Goal: Use online tool/utility: Utilize a website feature to perform a specific function

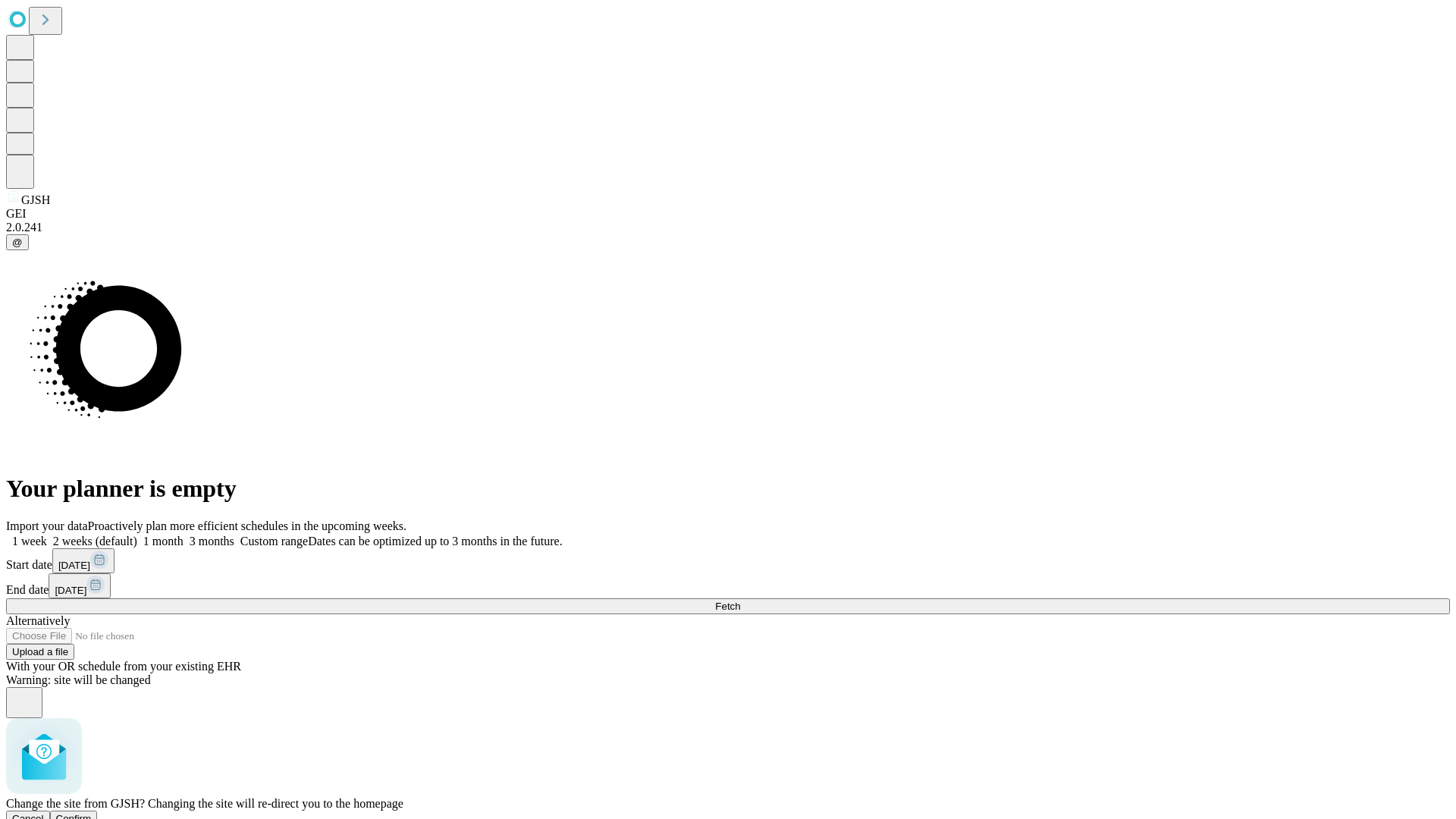
click at [92, 813] on span "Confirm" at bounding box center [74, 818] width 36 height 11
click at [47, 535] on label "1 week" at bounding box center [26, 541] width 41 height 13
click at [740, 601] on span "Fetch" at bounding box center [727, 606] width 25 height 11
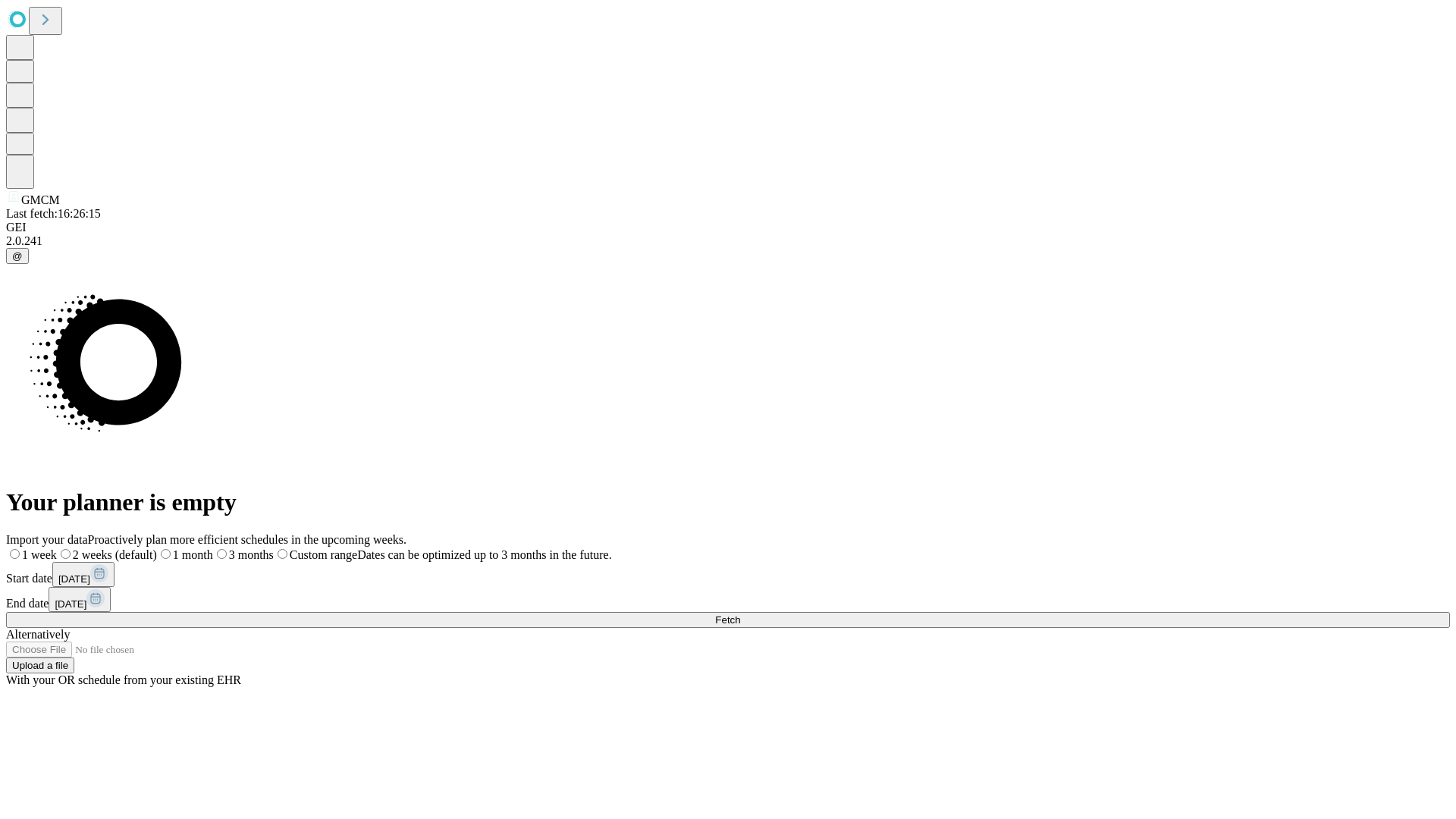
click at [57, 548] on label "1 week" at bounding box center [31, 554] width 51 height 13
click at [740, 615] on span "Fetch" at bounding box center [727, 620] width 25 height 11
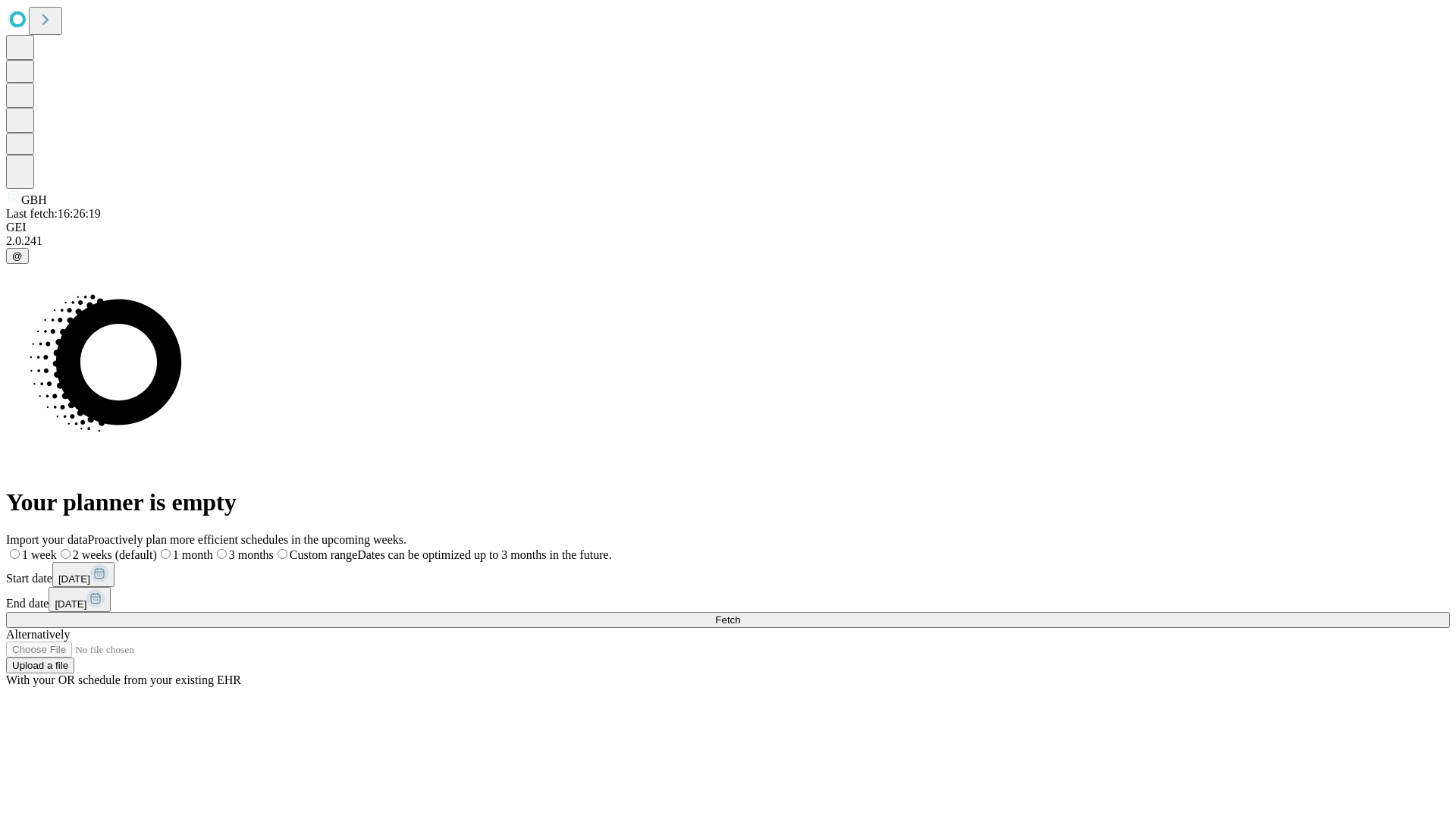
click at [740, 615] on span "Fetch" at bounding box center [727, 620] width 25 height 11
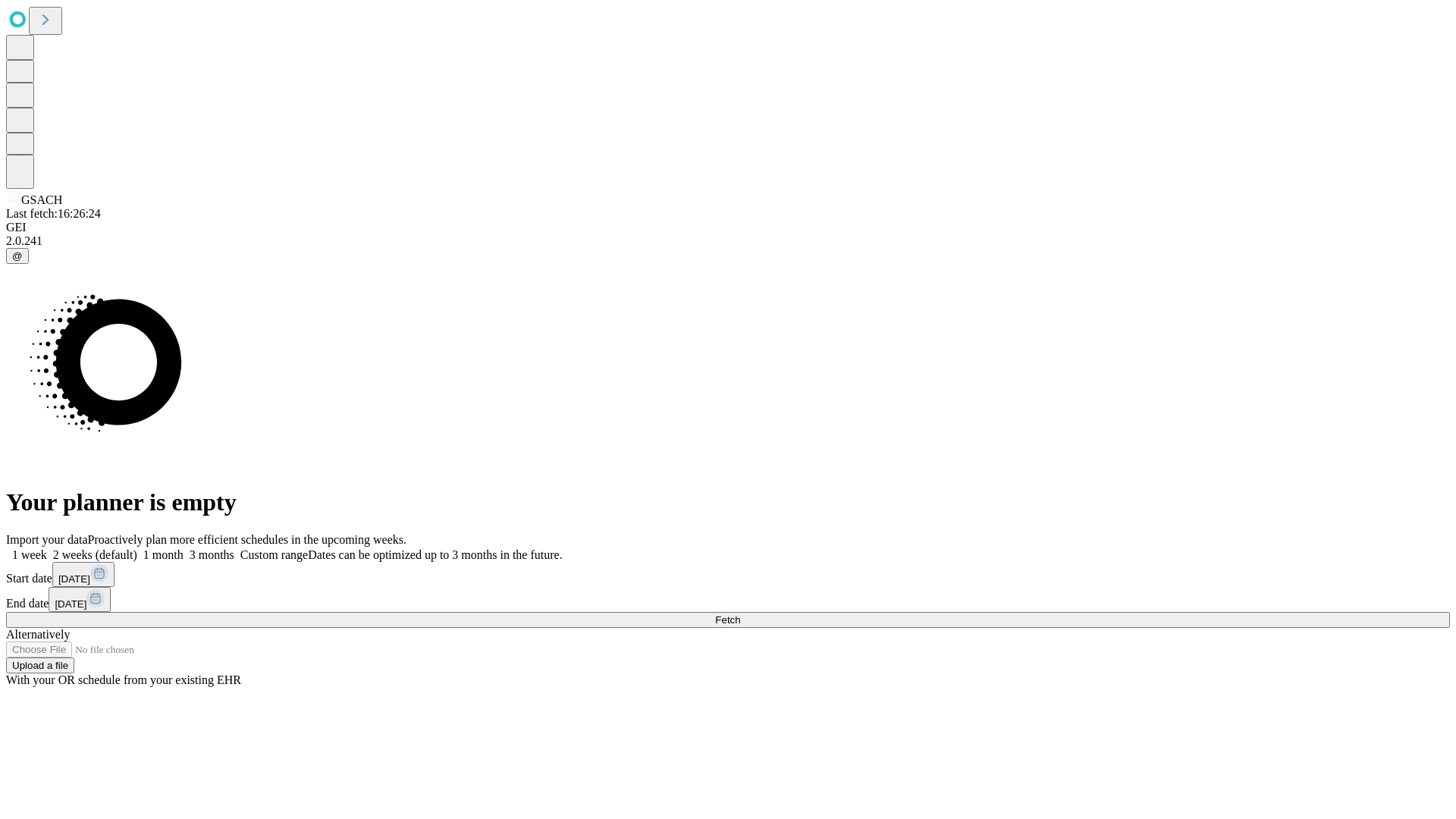
click at [740, 615] on span "Fetch" at bounding box center [727, 620] width 25 height 11
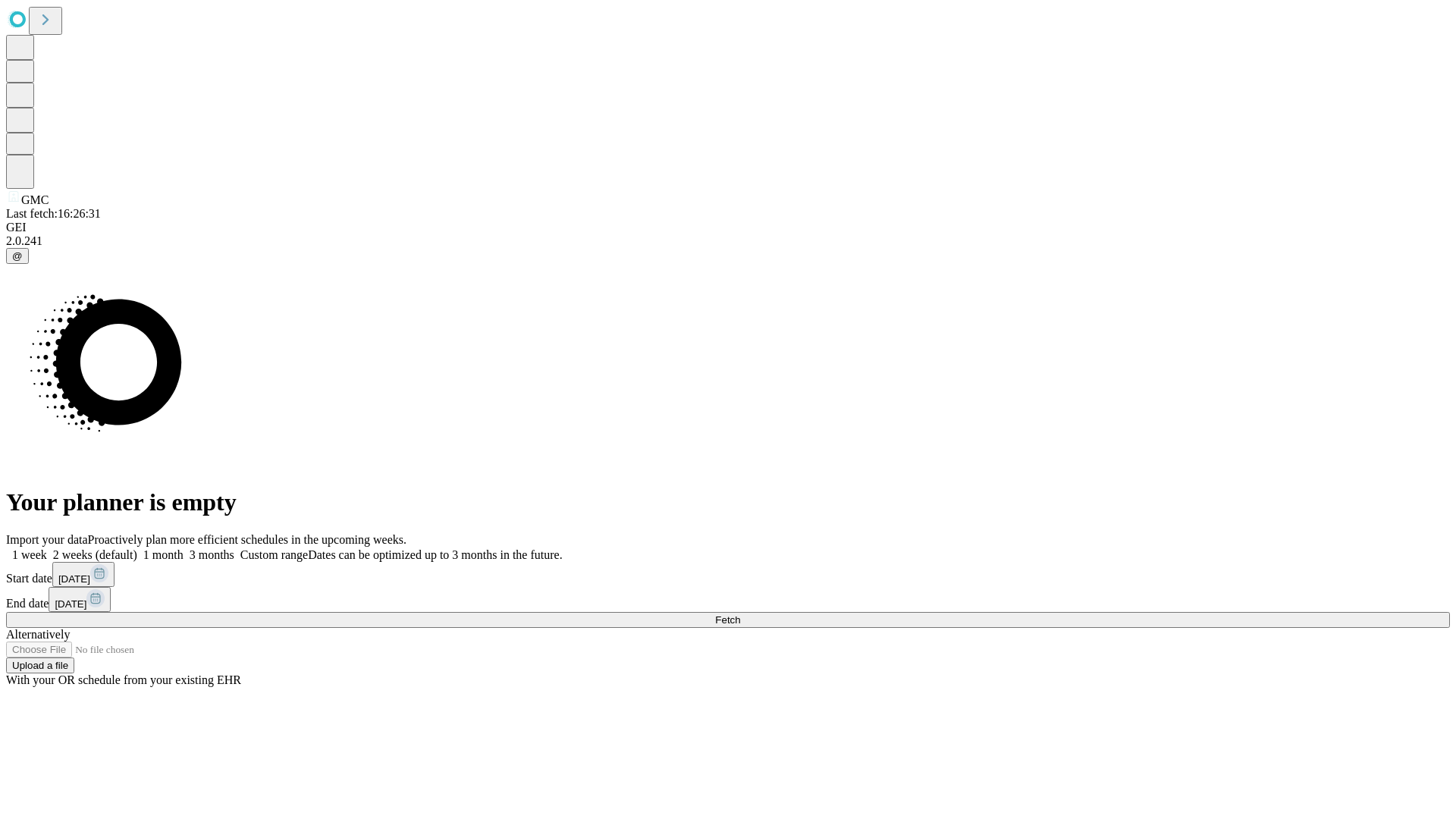
click at [47, 548] on label "1 week" at bounding box center [26, 554] width 41 height 13
click at [740, 615] on span "Fetch" at bounding box center [727, 620] width 25 height 11
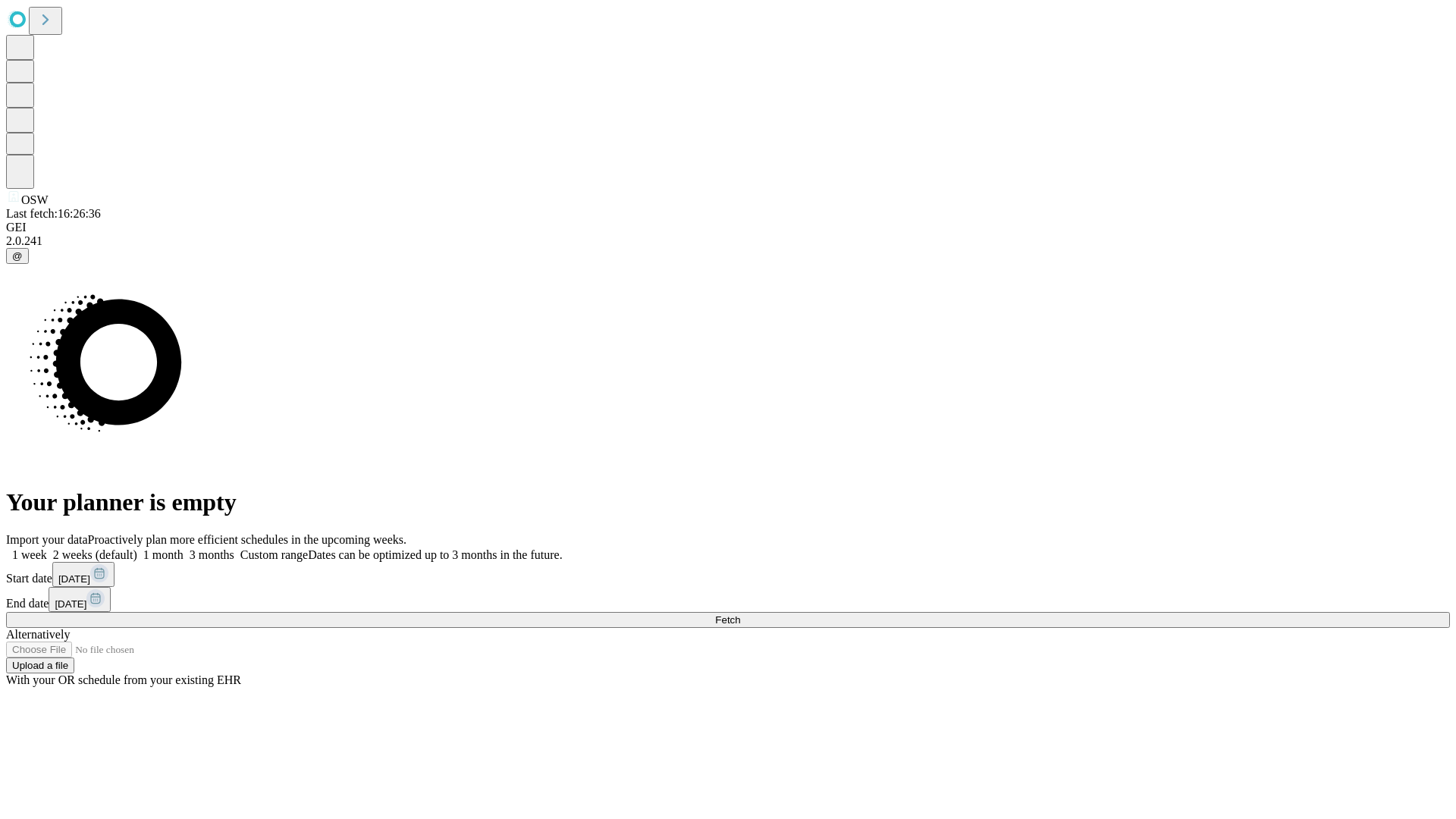
click at [47, 548] on label "1 week" at bounding box center [26, 554] width 41 height 13
click at [740, 615] on span "Fetch" at bounding box center [727, 620] width 25 height 11
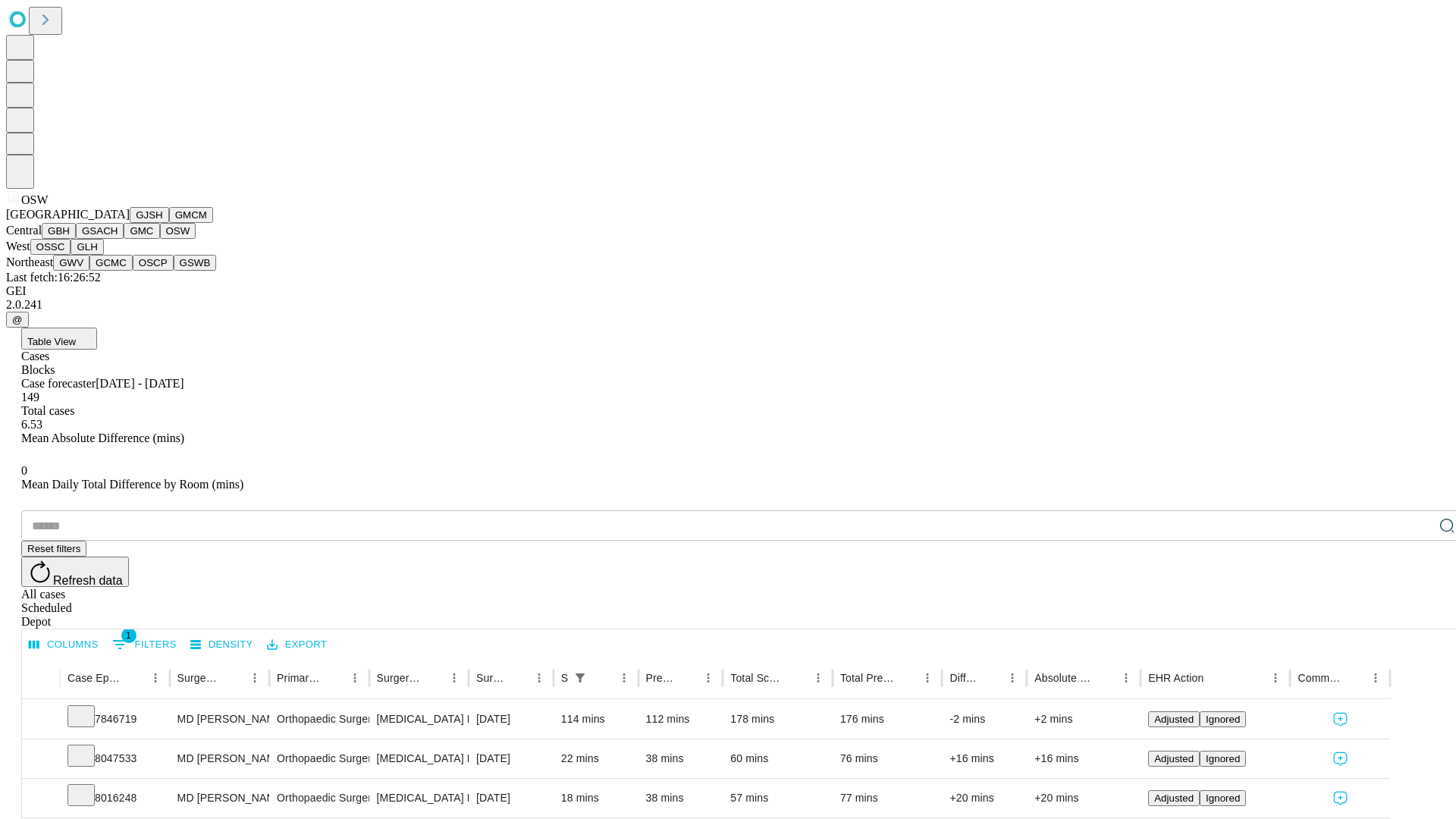
click at [72, 255] on button "OSSC" at bounding box center [50, 247] width 41 height 16
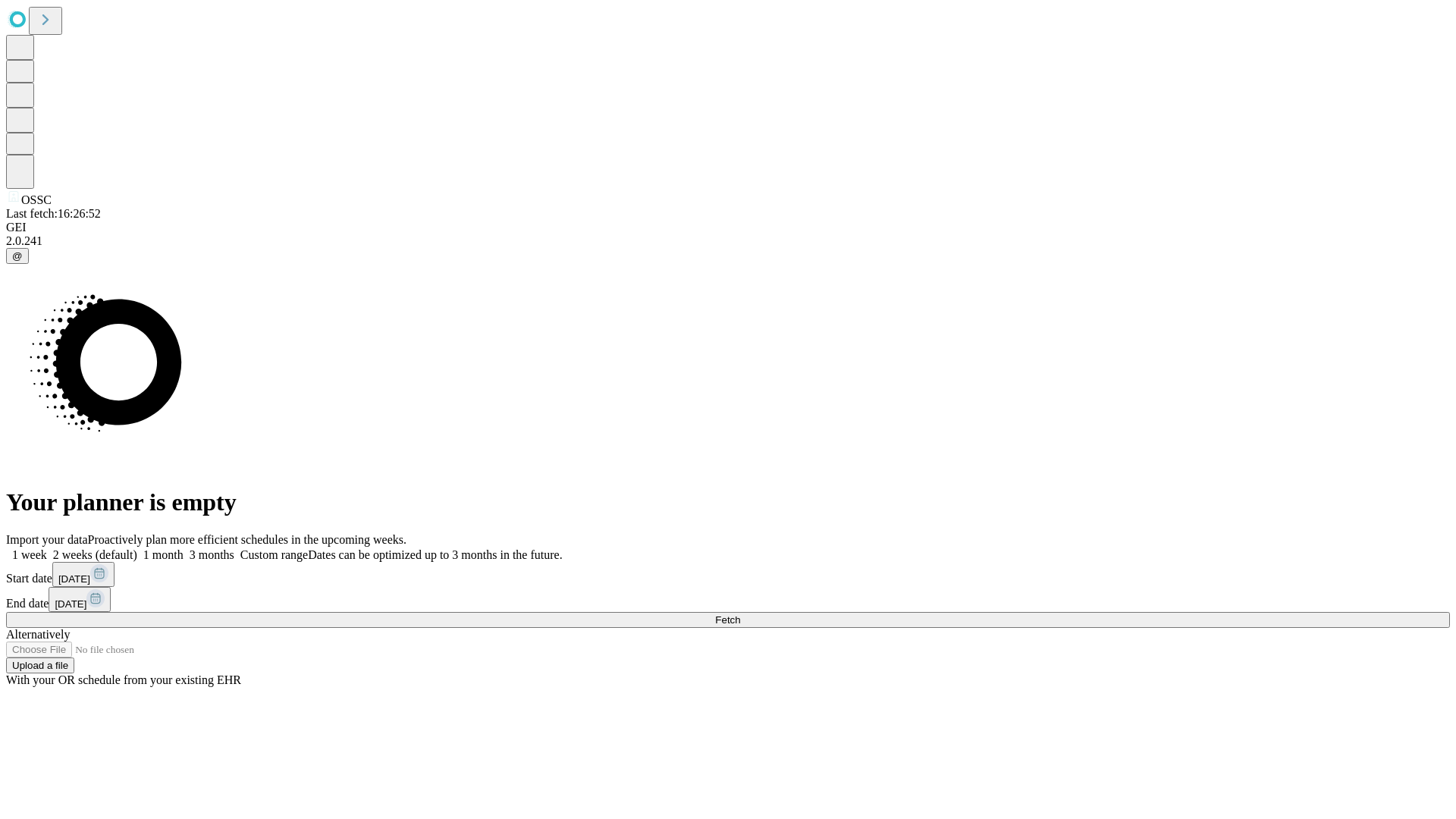
click at [47, 548] on label "1 week" at bounding box center [26, 554] width 41 height 13
click at [740, 615] on span "Fetch" at bounding box center [727, 620] width 25 height 11
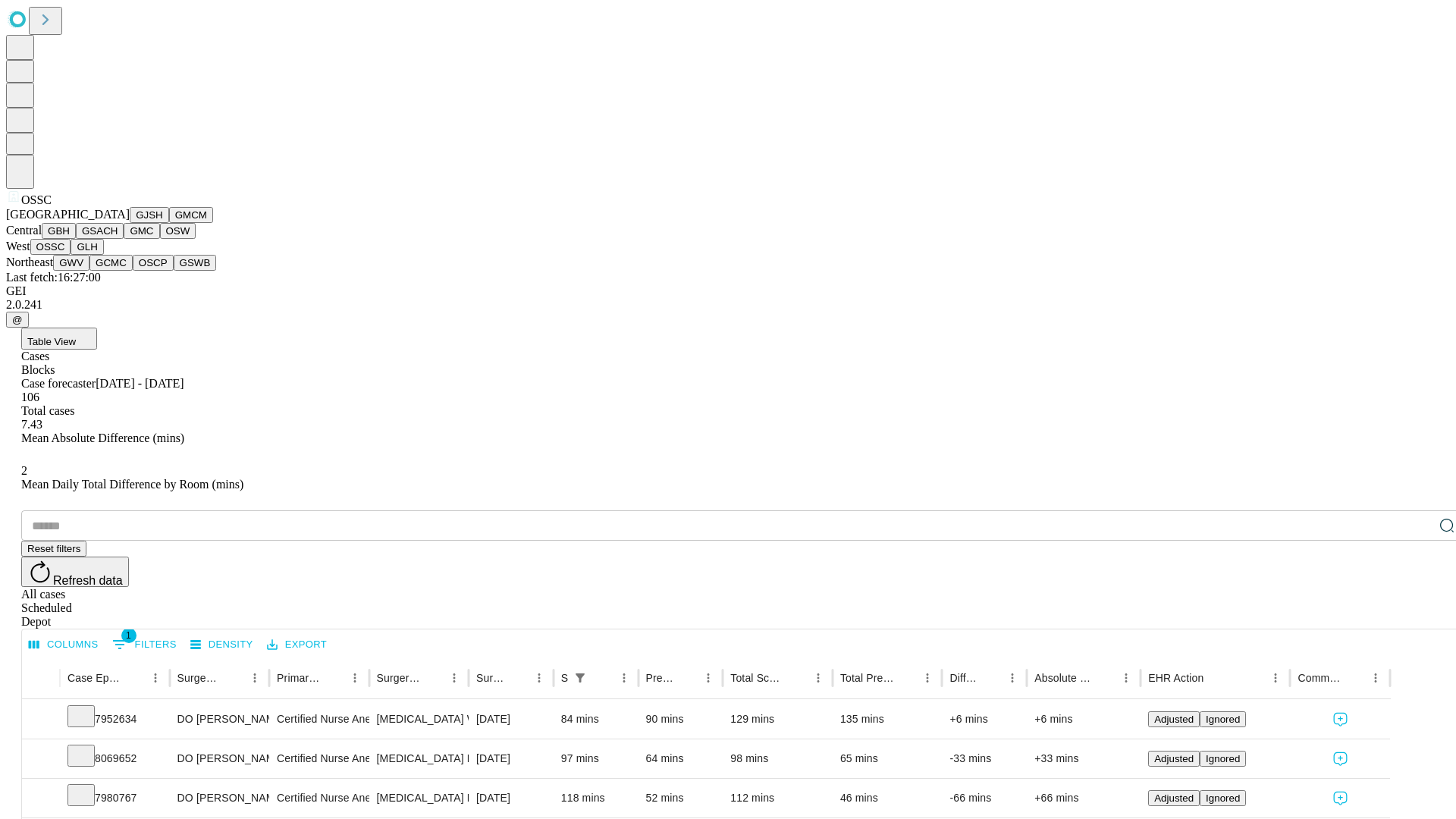
click at [104, 255] on button "GLH" at bounding box center [87, 247] width 33 height 16
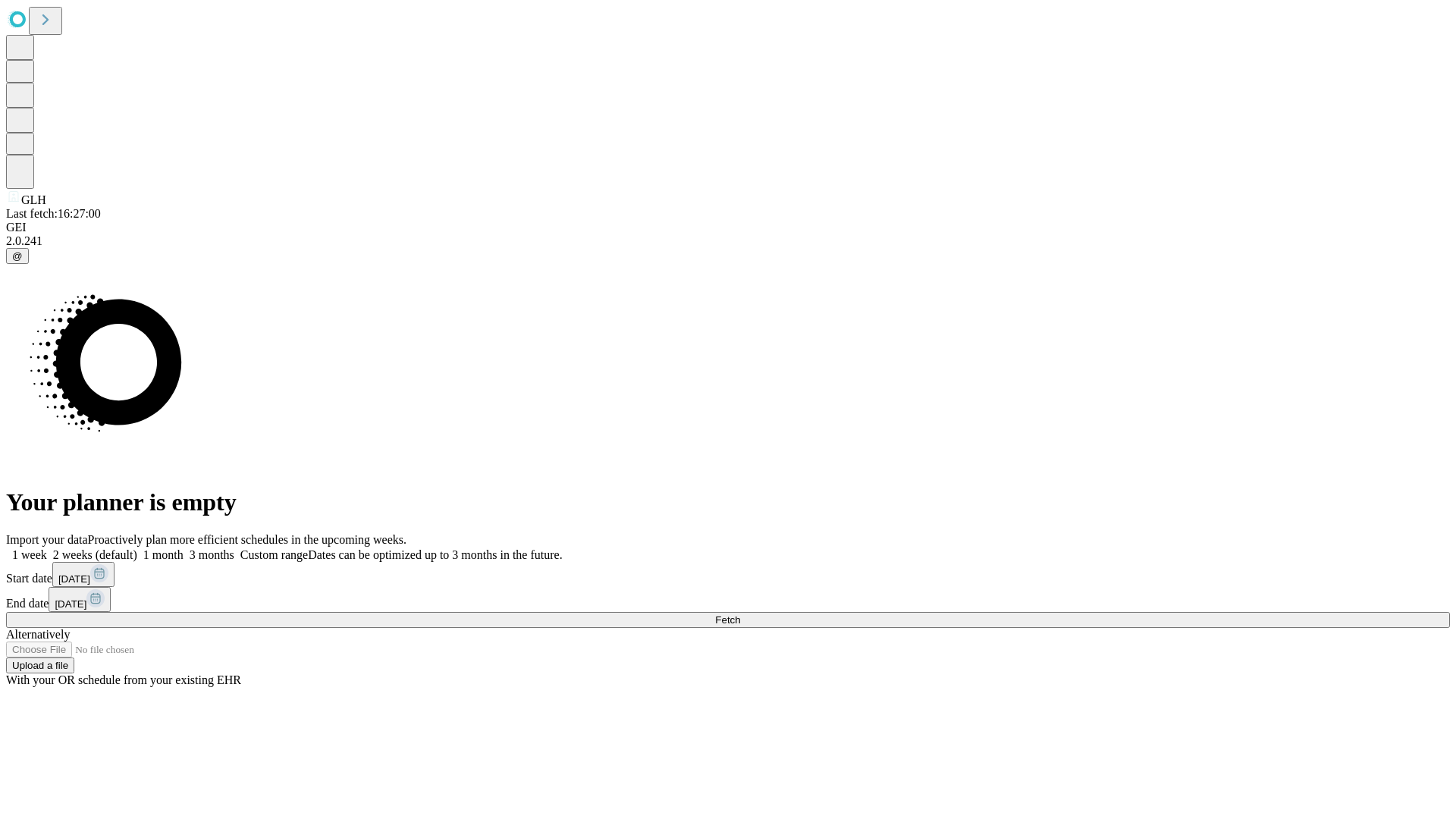
click at [47, 548] on label "1 week" at bounding box center [26, 554] width 41 height 13
click at [740, 615] on span "Fetch" at bounding box center [727, 620] width 25 height 11
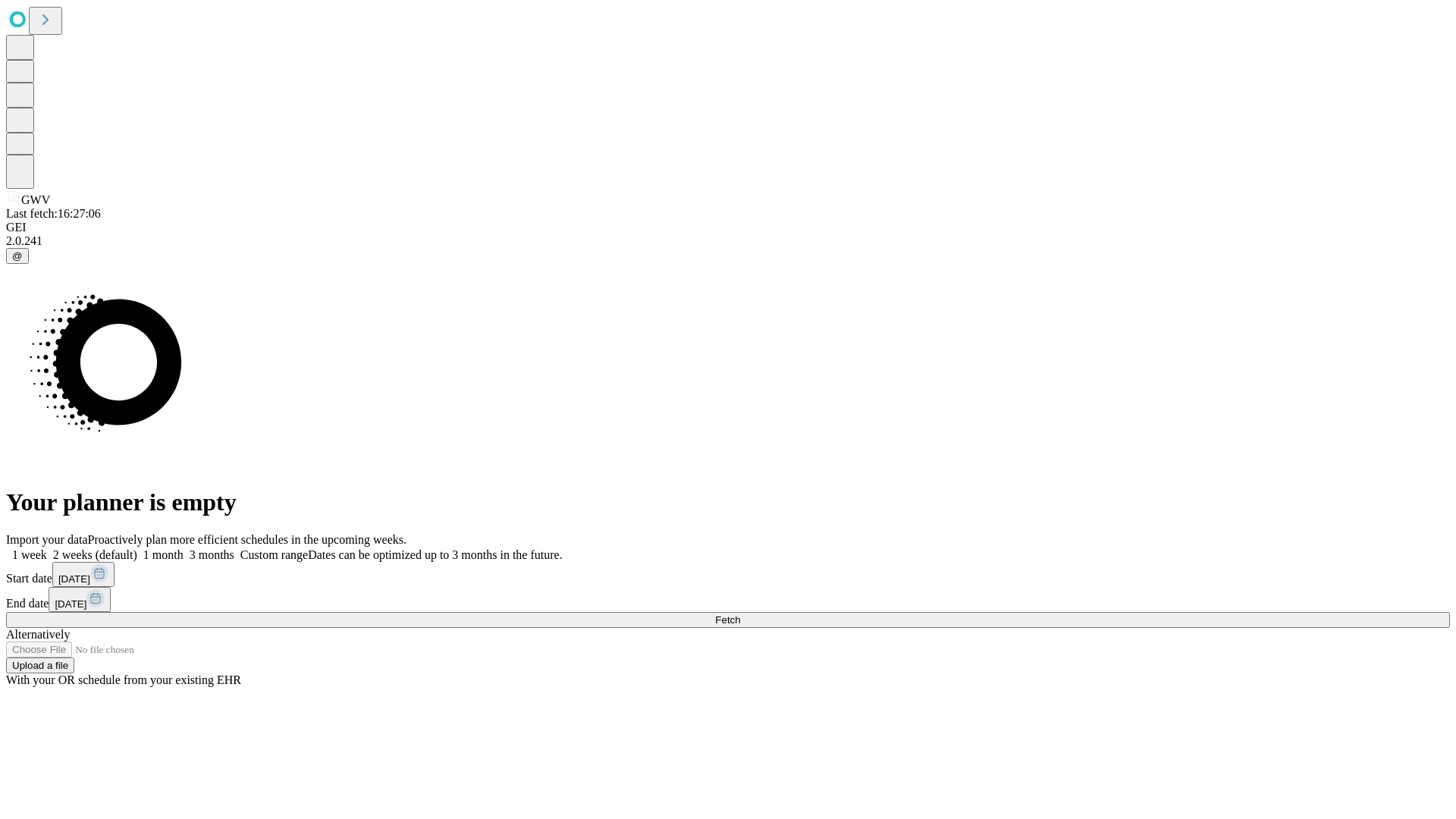
click at [47, 548] on label "1 week" at bounding box center [26, 554] width 41 height 13
click at [740, 615] on span "Fetch" at bounding box center [727, 620] width 25 height 11
click at [47, 548] on label "1 week" at bounding box center [26, 554] width 41 height 13
click at [740, 615] on span "Fetch" at bounding box center [727, 620] width 25 height 11
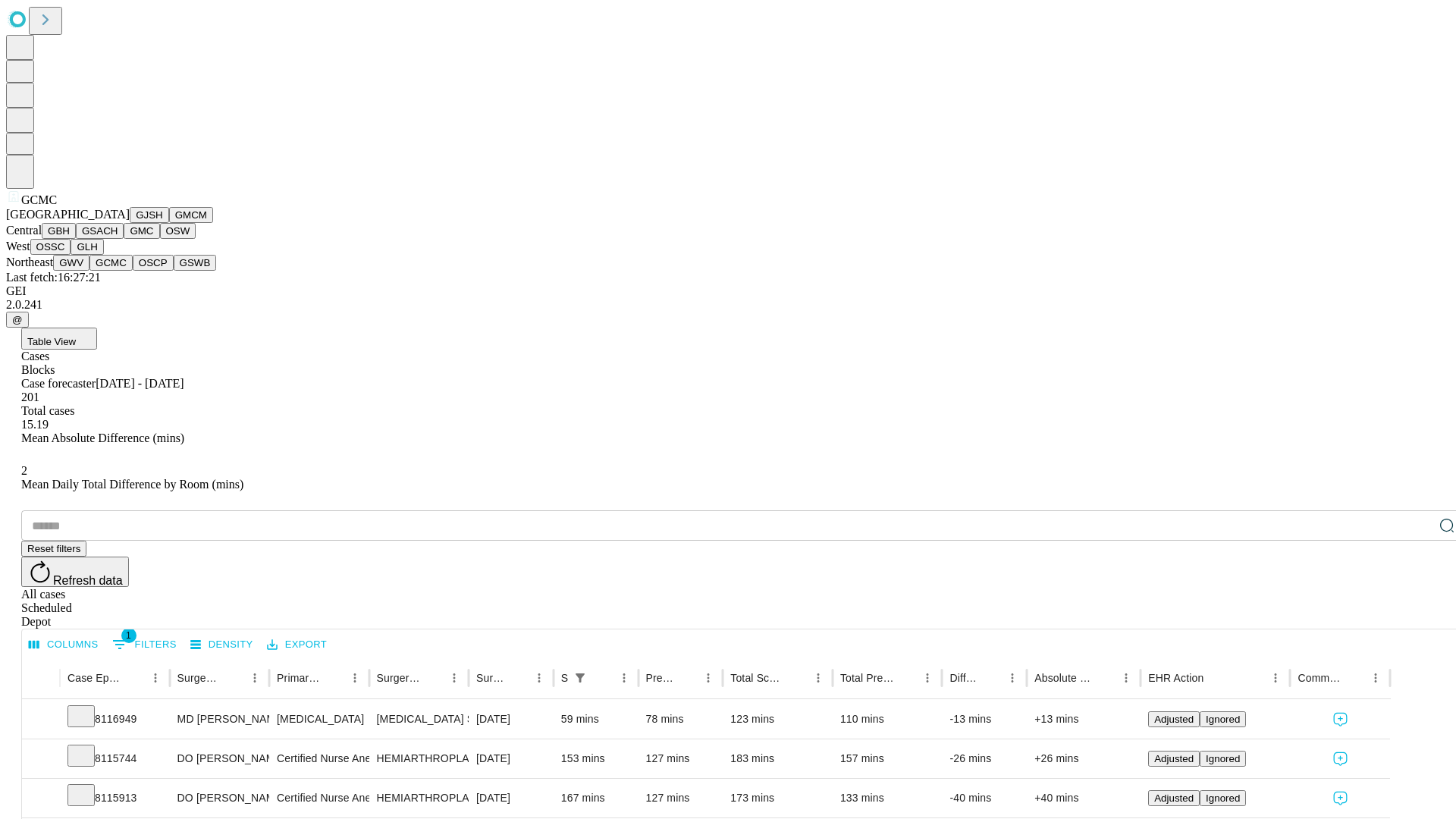
click at [132, 271] on button "OSCP" at bounding box center [152, 263] width 41 height 16
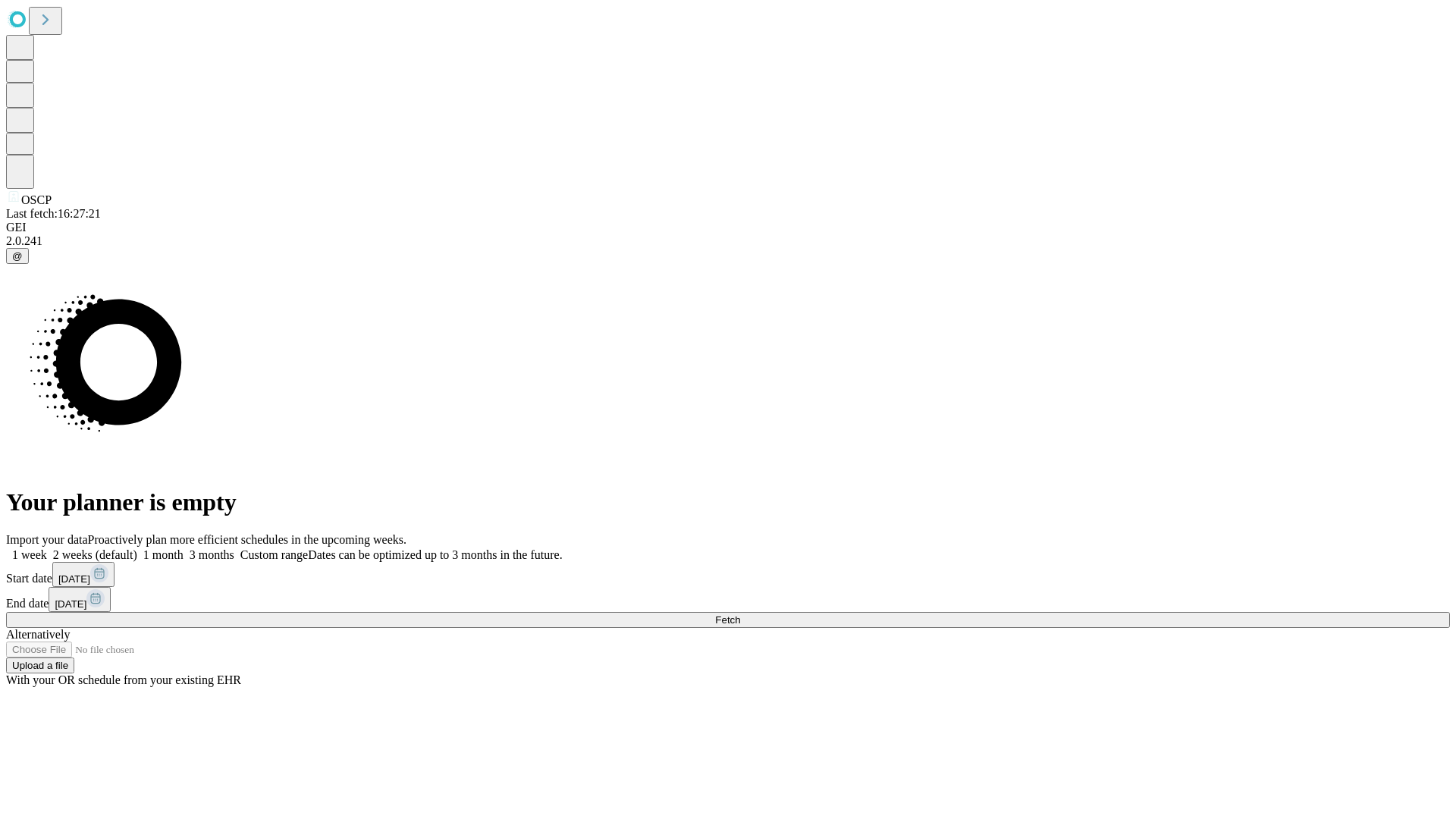
click at [47, 548] on label "1 week" at bounding box center [26, 554] width 41 height 13
click at [740, 615] on span "Fetch" at bounding box center [727, 620] width 25 height 11
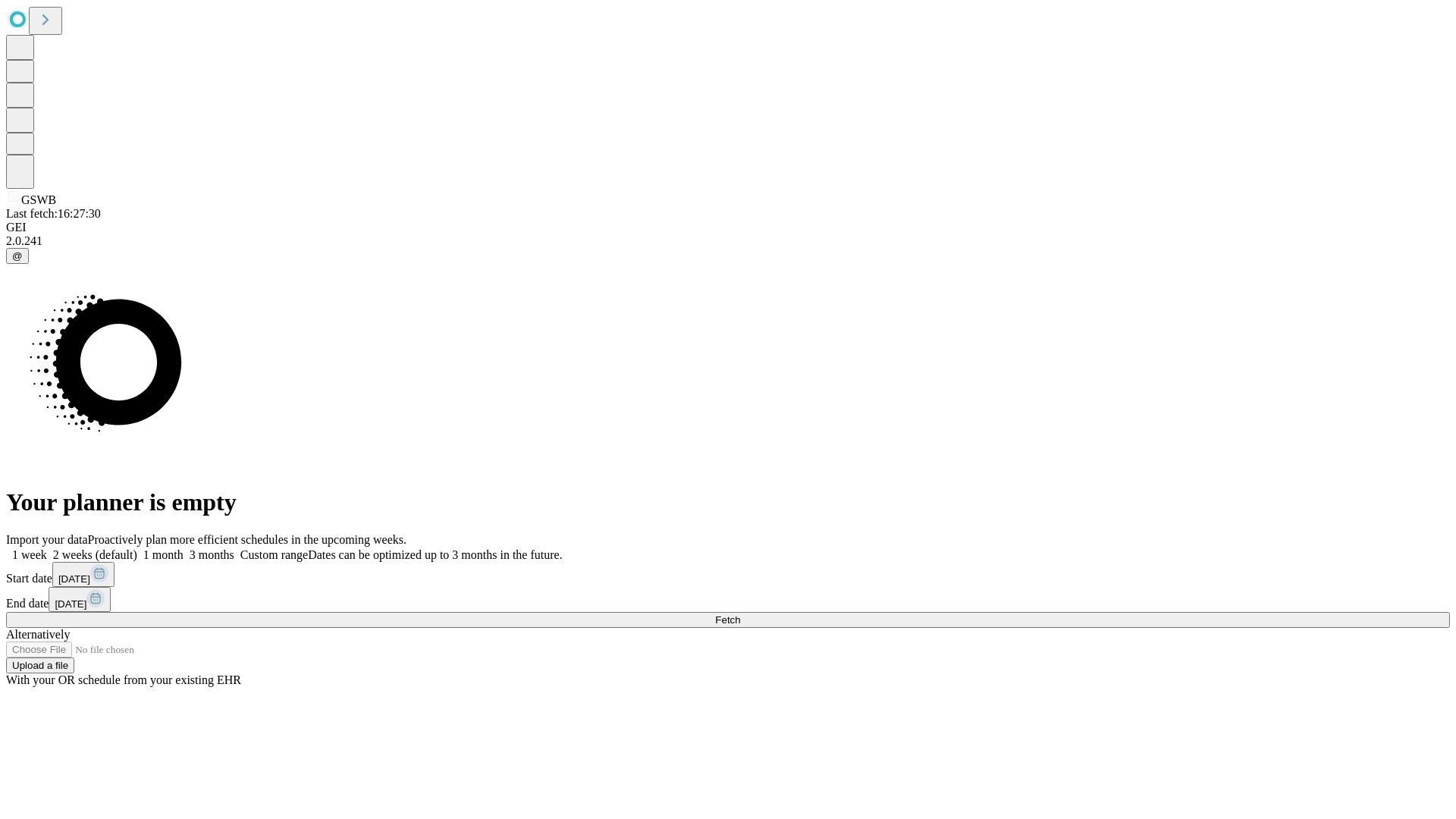
click at [740, 615] on span "Fetch" at bounding box center [727, 620] width 25 height 11
